Goal: Information Seeking & Learning: Learn about a topic

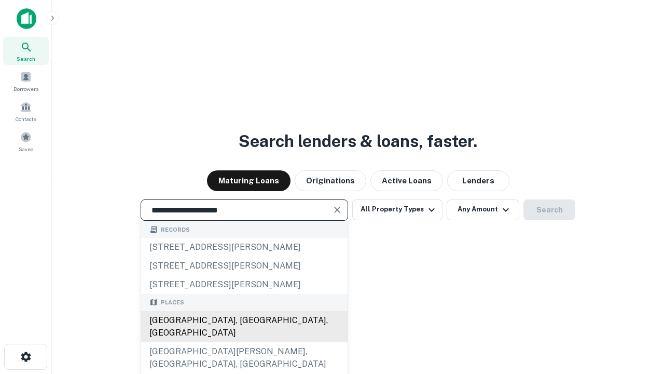
click at [244, 342] on div "[GEOGRAPHIC_DATA], [GEOGRAPHIC_DATA], [GEOGRAPHIC_DATA]" at bounding box center [244, 326] width 207 height 31
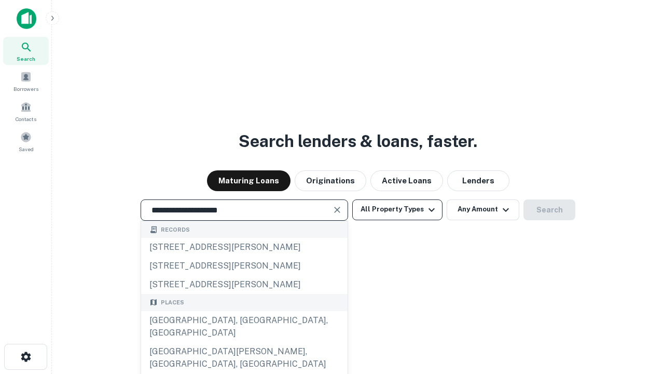
type input "**********"
click at [398, 209] on button "All Property Types" at bounding box center [397, 209] width 90 height 21
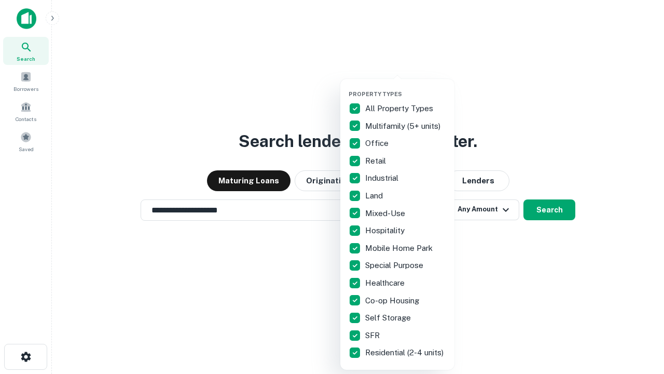
click at [406, 87] on button "button" at bounding box center [406, 87] width 114 height 1
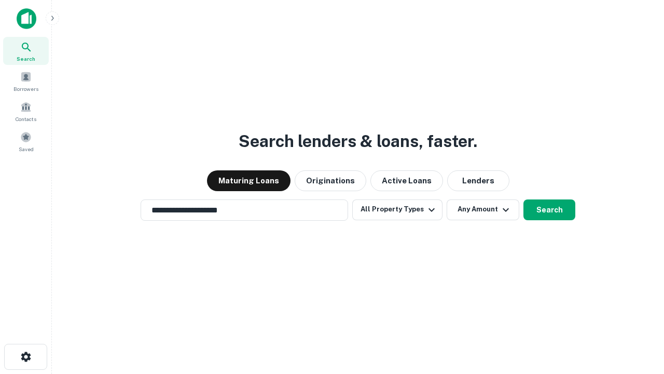
scroll to position [6, 125]
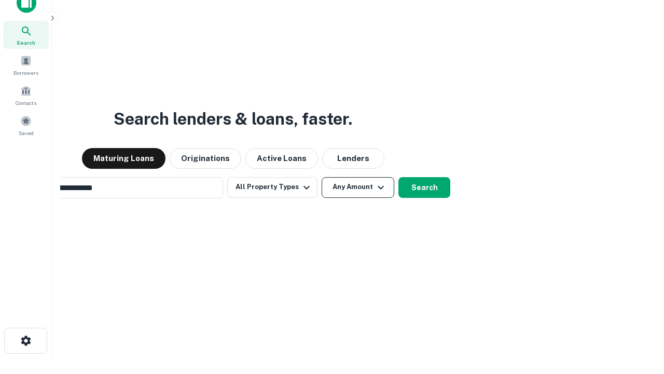
click at [322, 177] on button "Any Amount" at bounding box center [358, 187] width 73 height 21
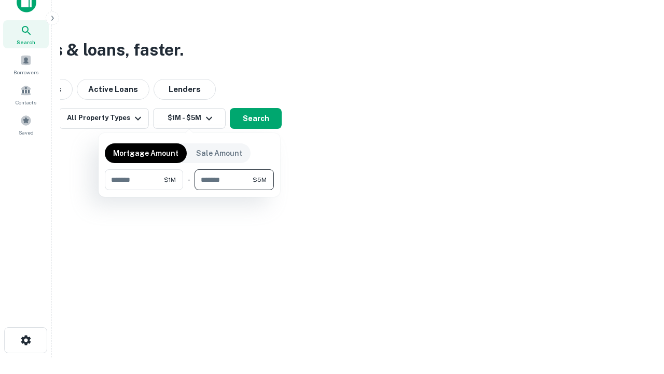
type input "*******"
click at [189, 190] on button "button" at bounding box center [189, 190] width 169 height 1
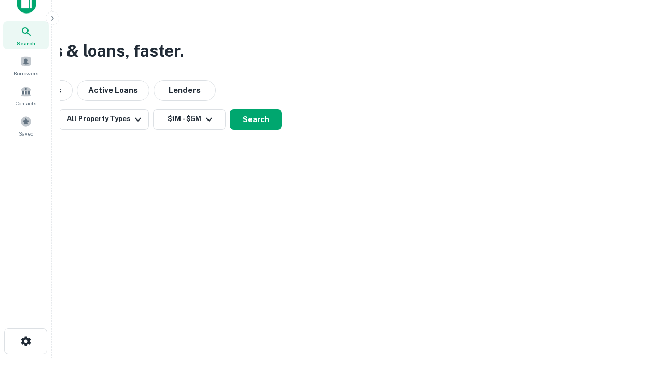
scroll to position [6, 192]
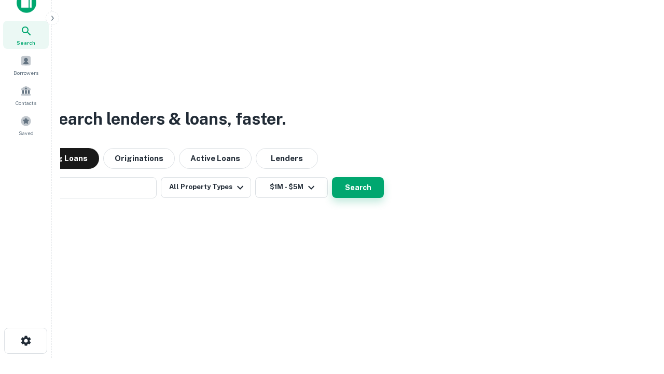
click at [332, 177] on button "Search" at bounding box center [358, 187] width 52 height 21
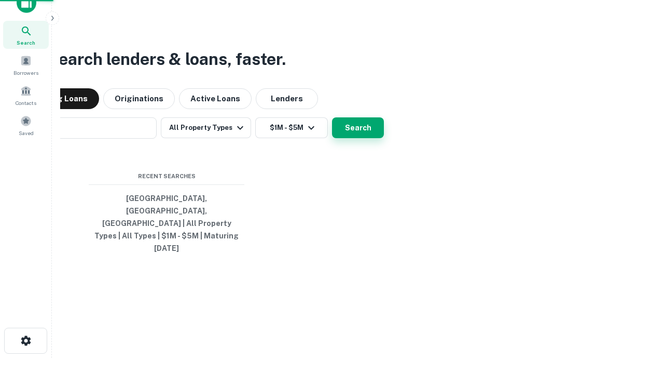
scroll to position [28, 294]
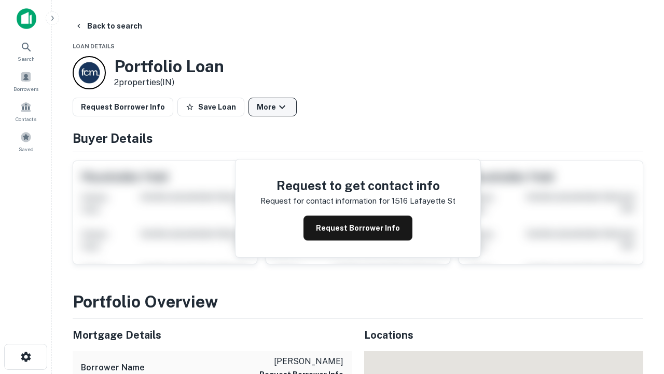
click at [273, 107] on button "More" at bounding box center [273, 107] width 48 height 19
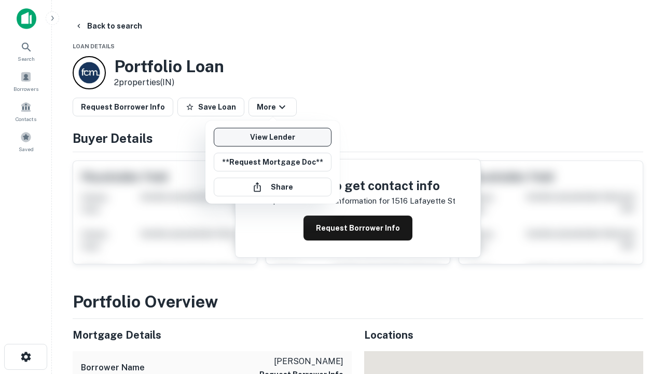
click at [273, 137] on link "View Lender" at bounding box center [273, 137] width 118 height 19
